Goal: Information Seeking & Learning: Learn about a topic

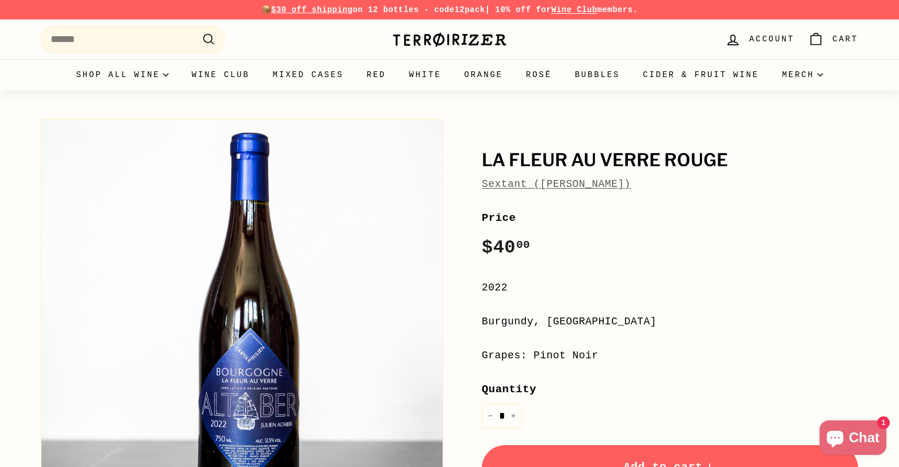
click at [580, 174] on div "La Fleur Au Verre Rouge Sextant ([PERSON_NAME])" at bounding box center [670, 171] width 377 height 41
click at [580, 177] on span "Sextant ([PERSON_NAME])" at bounding box center [556, 184] width 149 height 17
click at [581, 189] on link "Sextant ([PERSON_NAME])" at bounding box center [556, 184] width 149 height 12
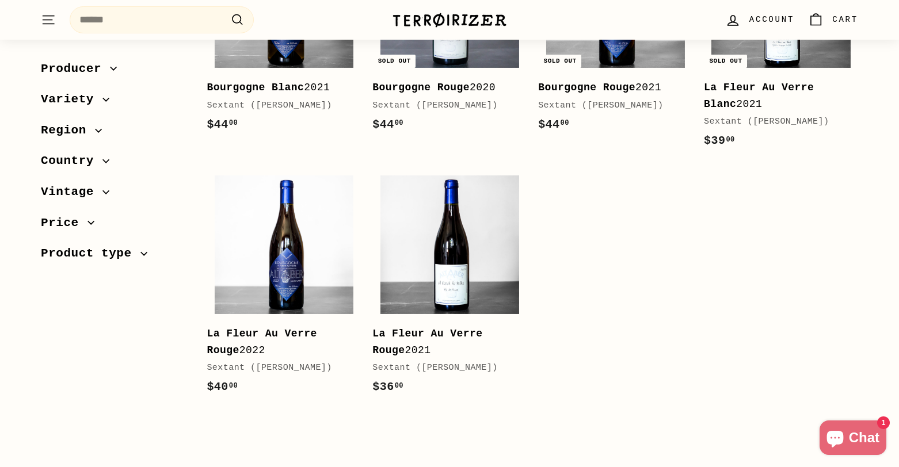
scroll to position [282, 0]
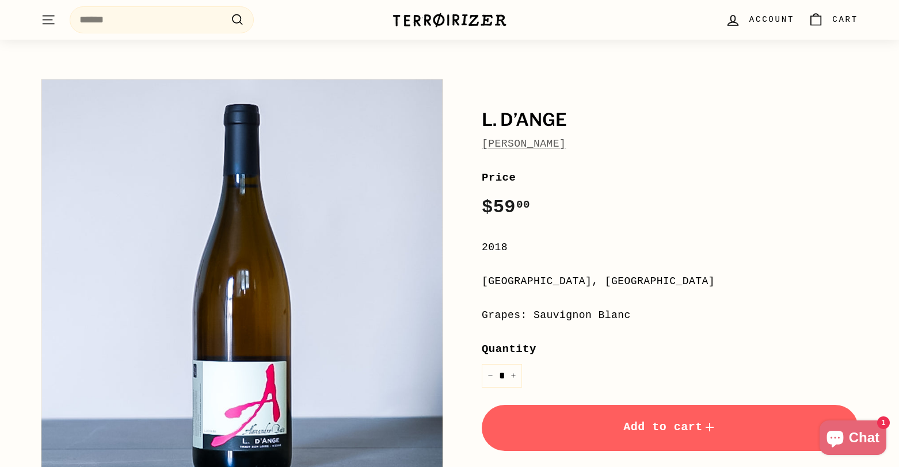
scroll to position [32, 0]
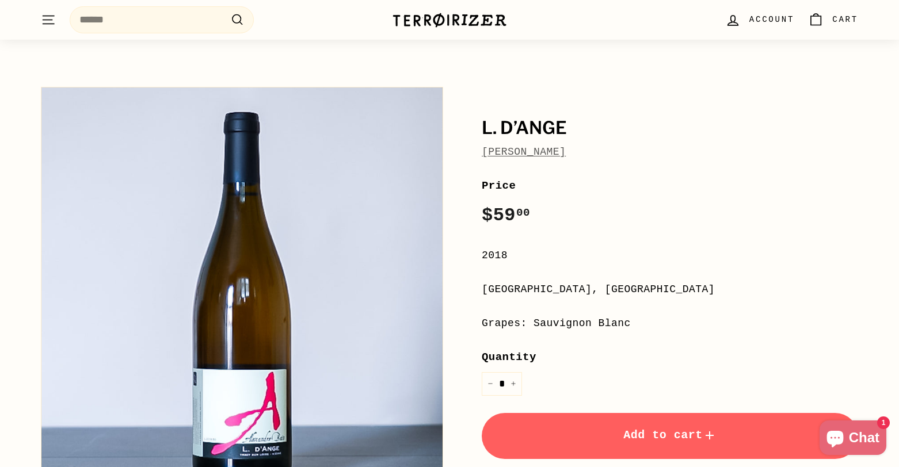
click at [538, 151] on link "[PERSON_NAME]" at bounding box center [524, 152] width 84 height 12
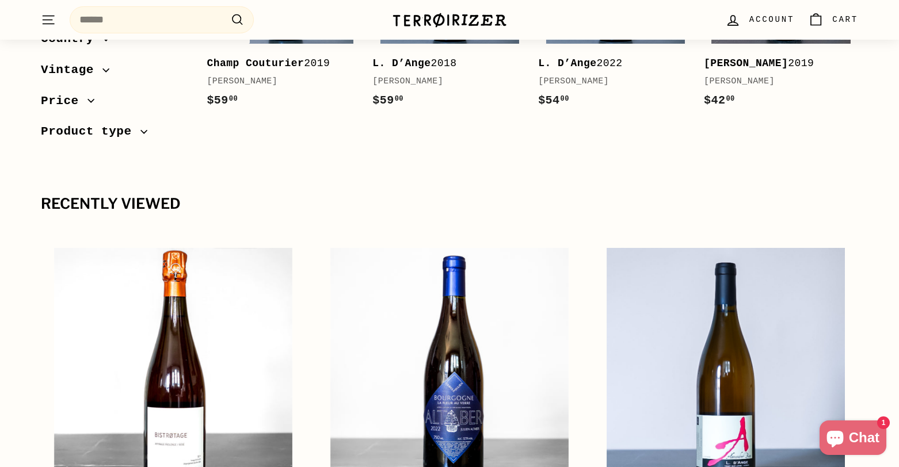
scroll to position [314, 0]
